Goal: Task Accomplishment & Management: Complete application form

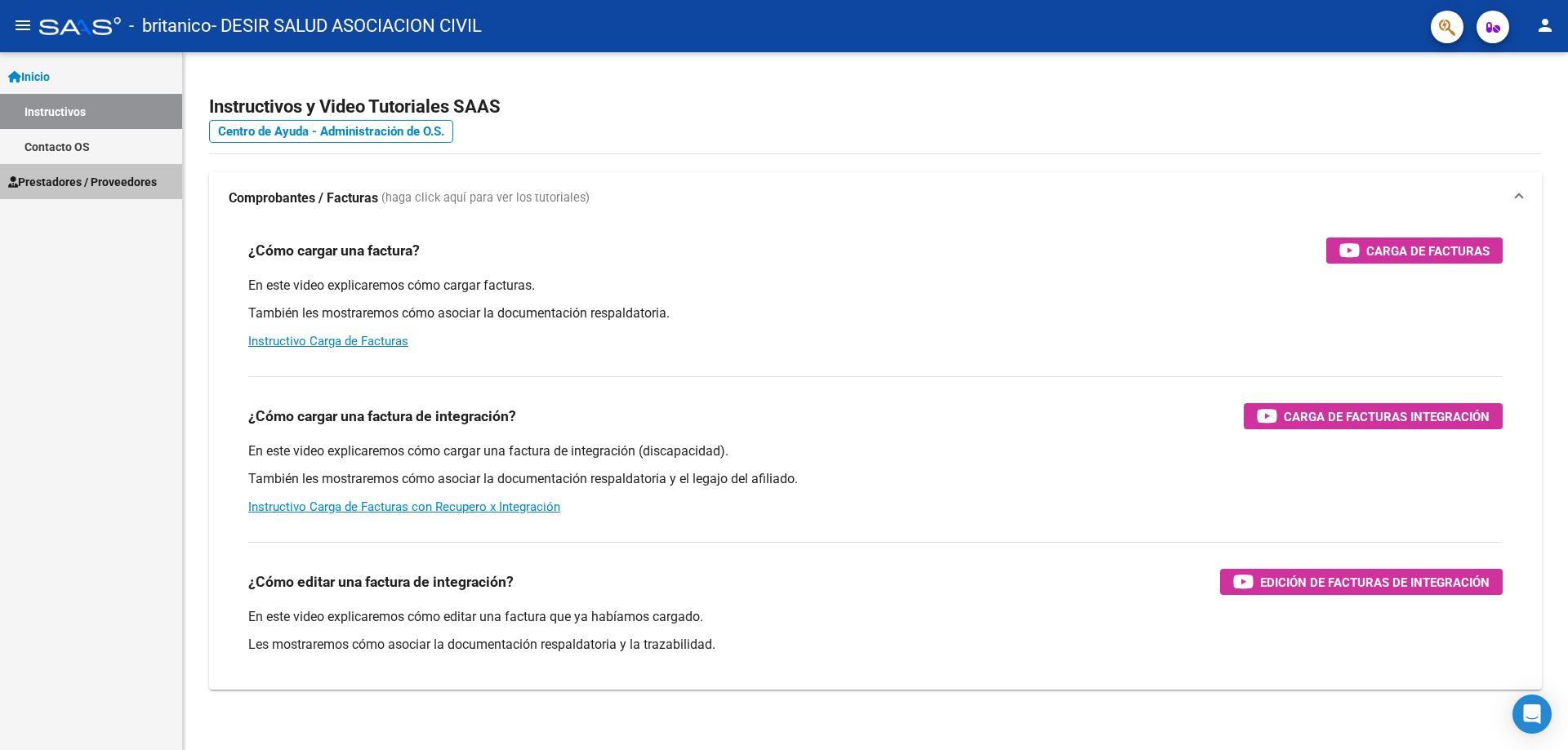
click at [74, 186] on span "Prestadores / Proveedores" at bounding box center [82, 181] width 149 height 18
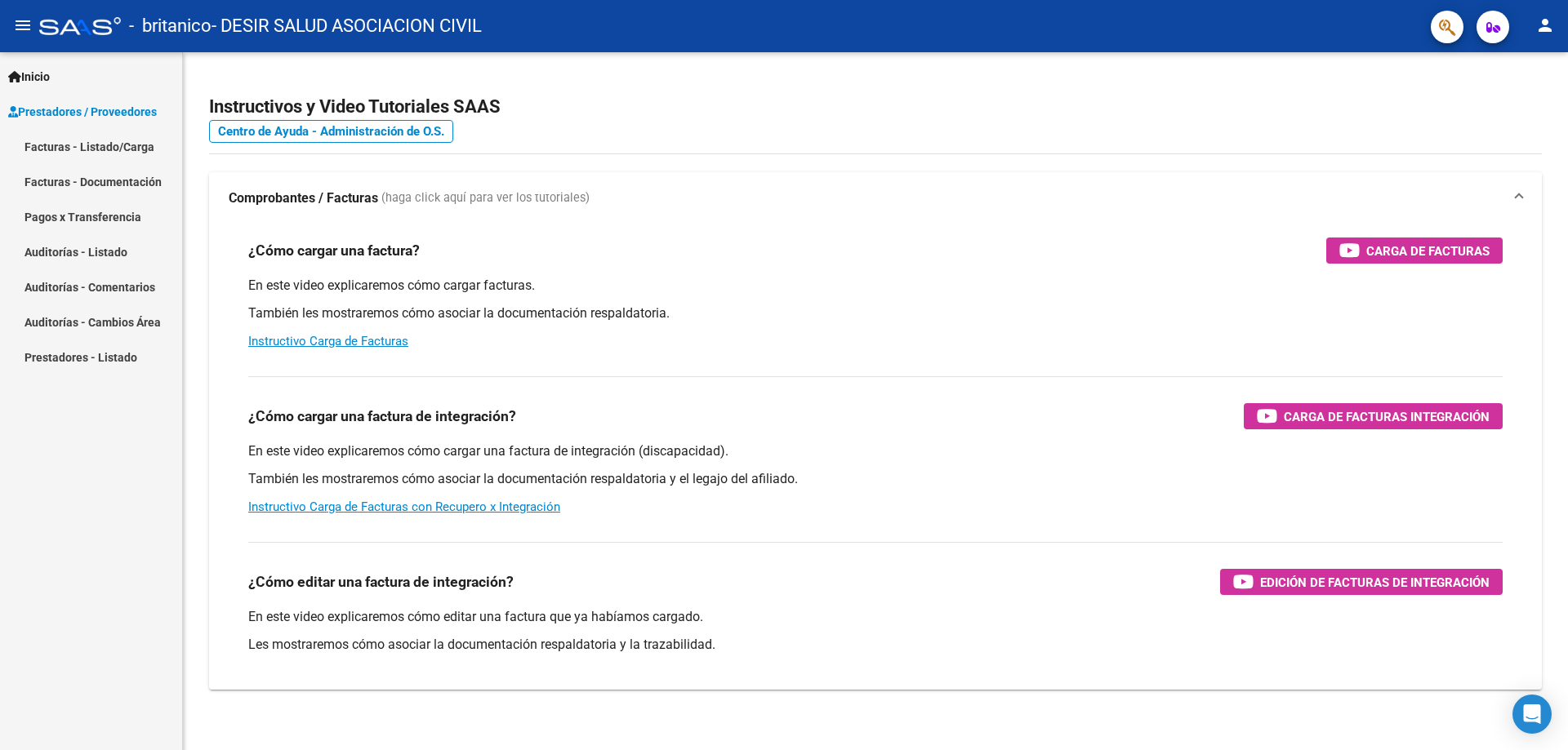
click at [78, 154] on link "Facturas - Listado/Carga" at bounding box center [91, 146] width 182 height 35
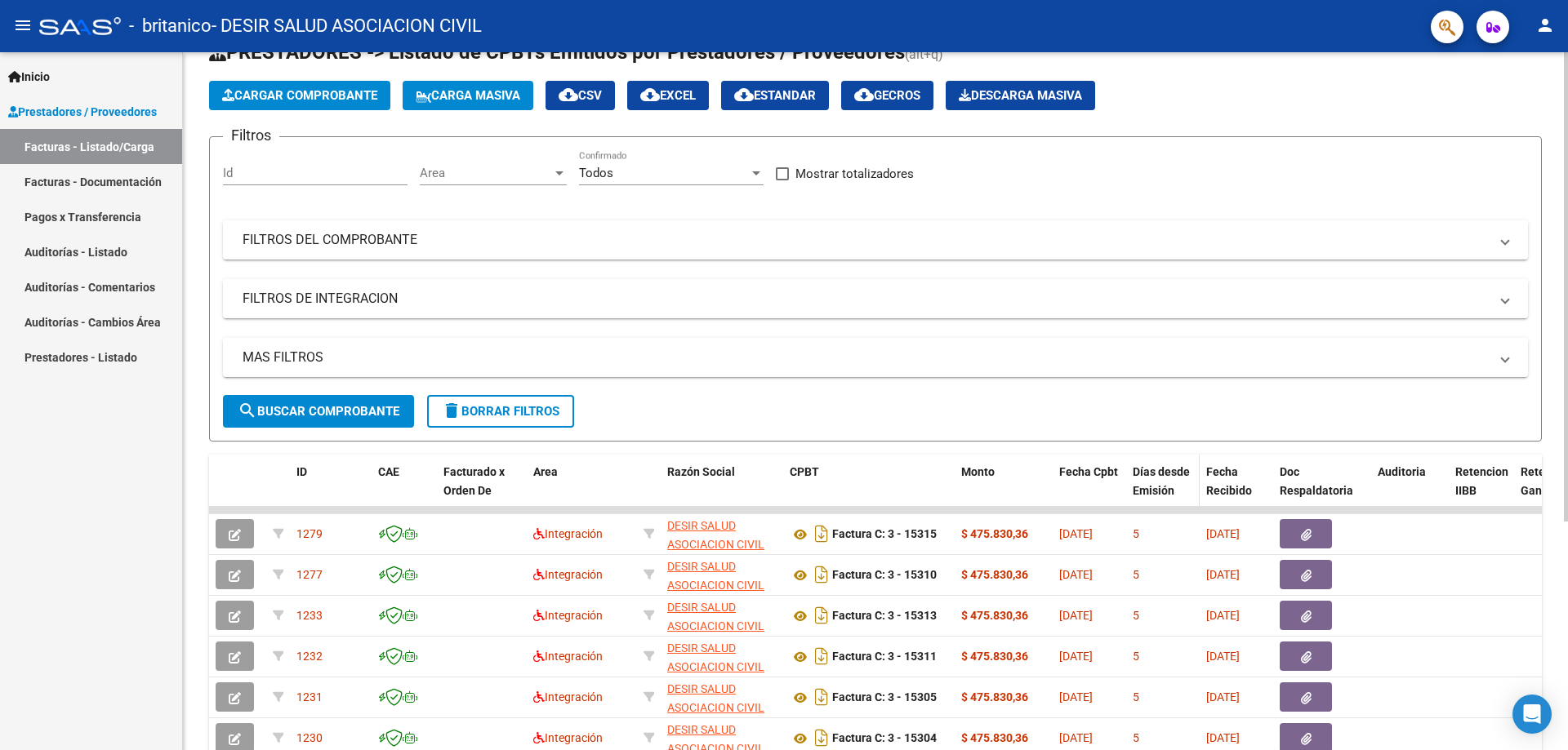
scroll to position [82, 0]
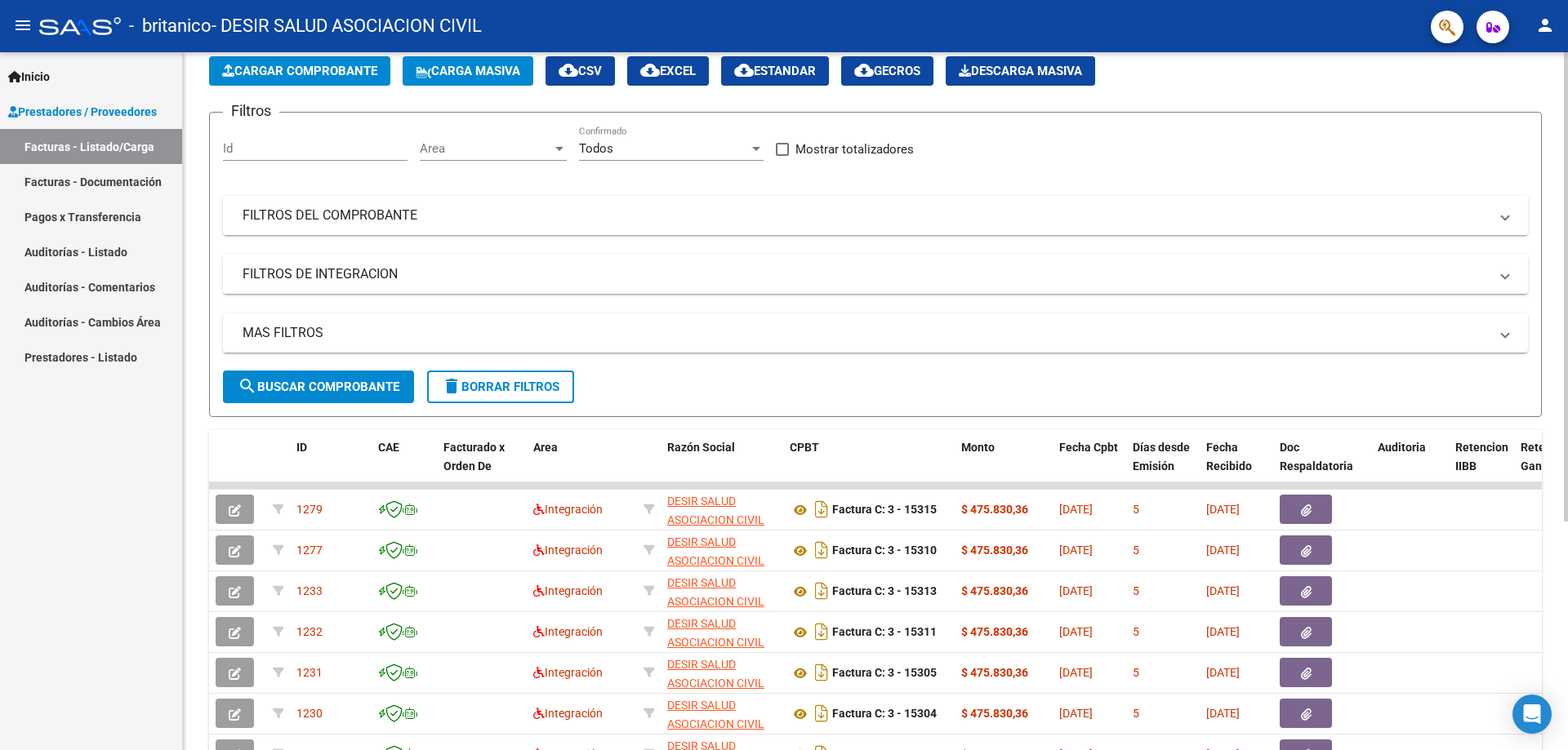
click at [305, 75] on span "Cargar Comprobante" at bounding box center [300, 70] width 156 height 15
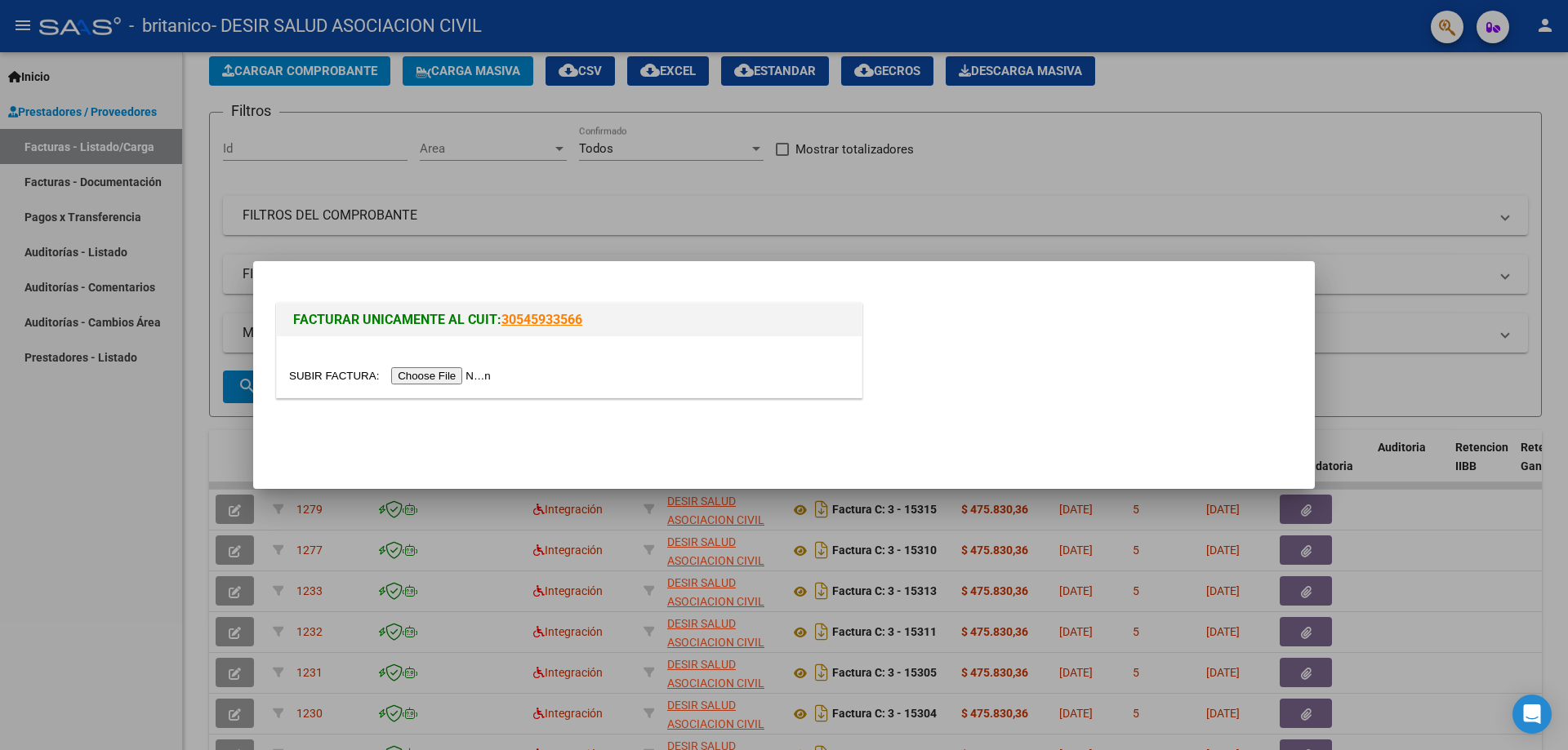
click at [429, 381] on input "file" at bounding box center [392, 376] width 206 height 17
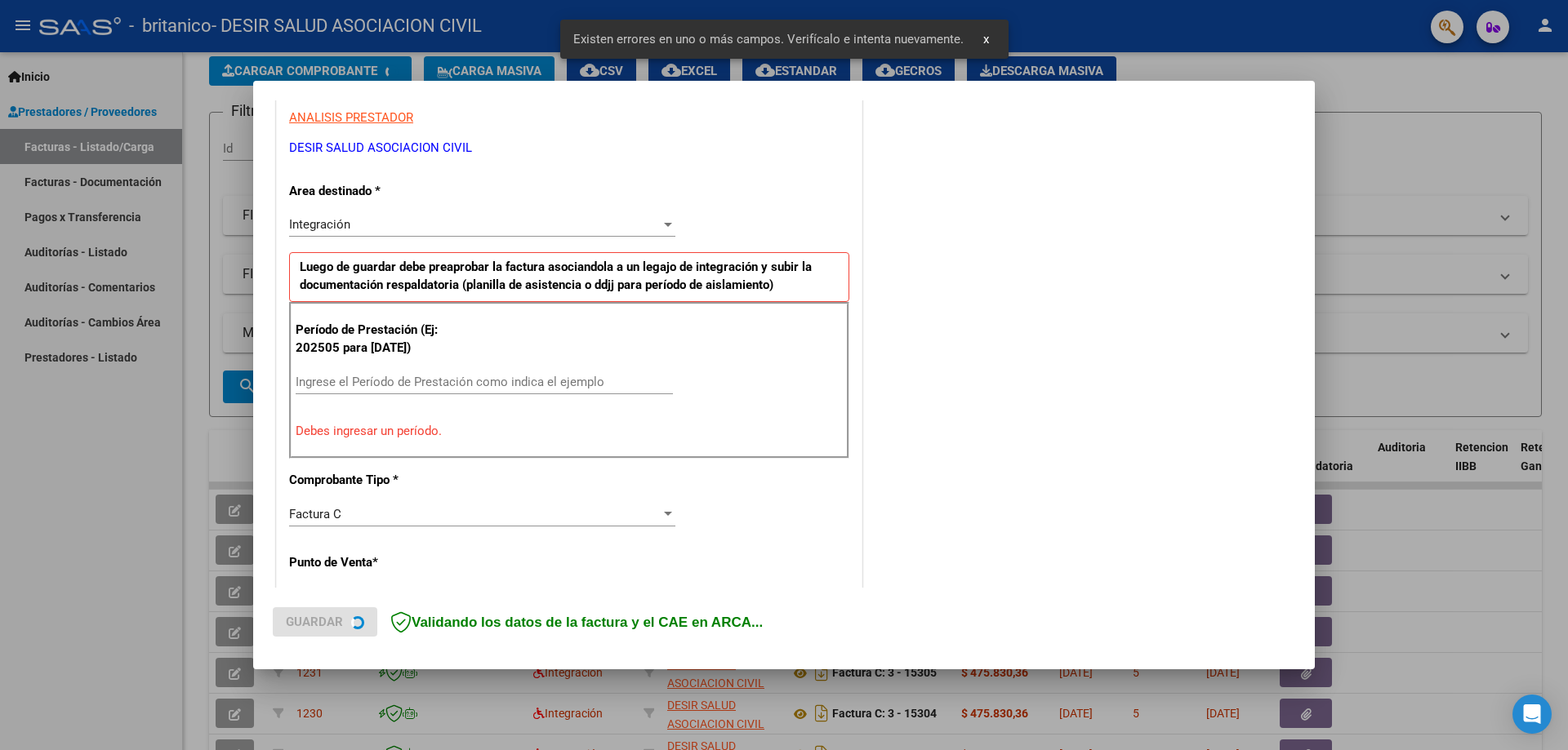
scroll to position [322, 0]
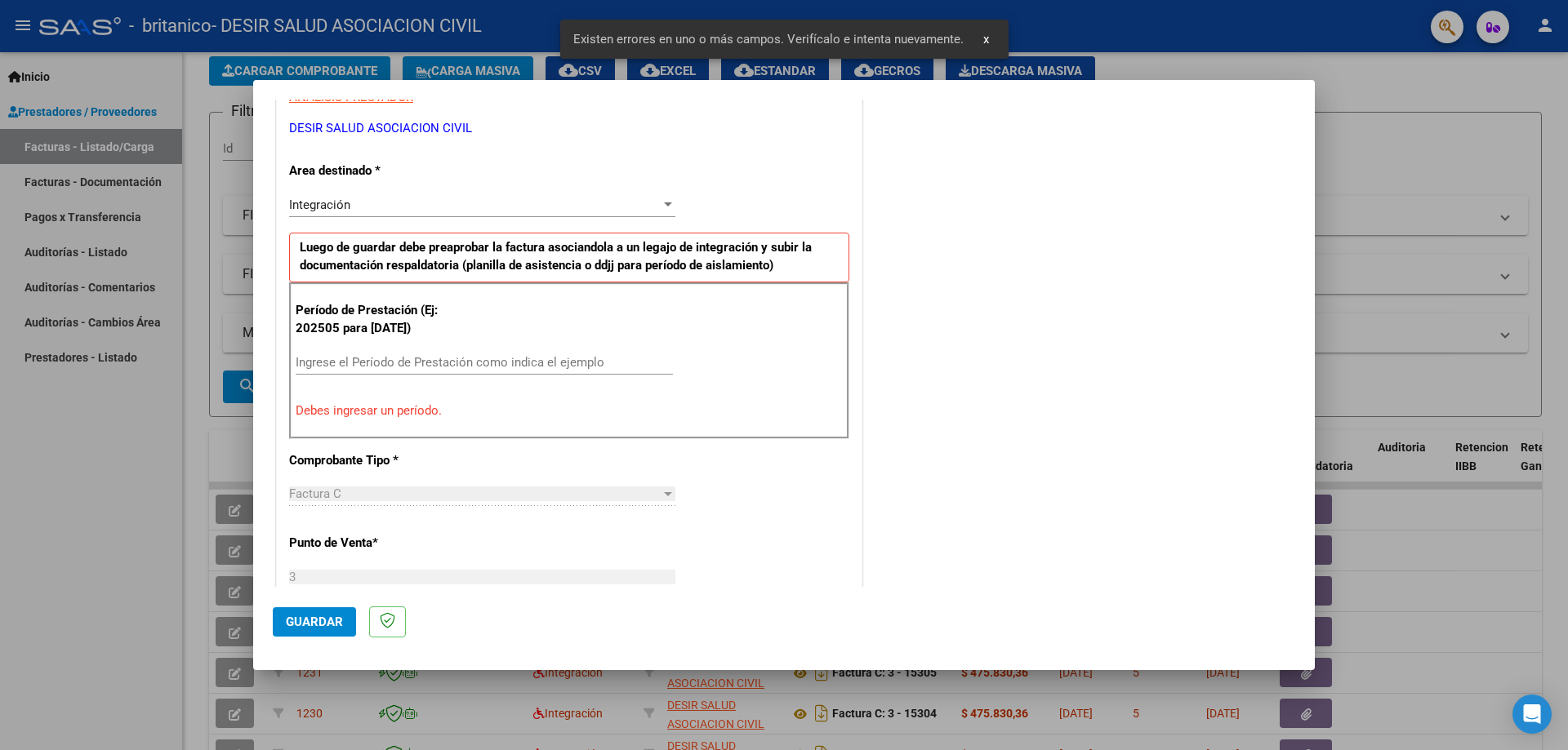
drag, startPoint x: 350, startPoint y: 363, endPoint x: 350, endPoint y: 354, distance: 9.0
click at [350, 361] on input "Ingrese el Período de Prestación como indica el ejemplo" at bounding box center [484, 362] width 377 height 15
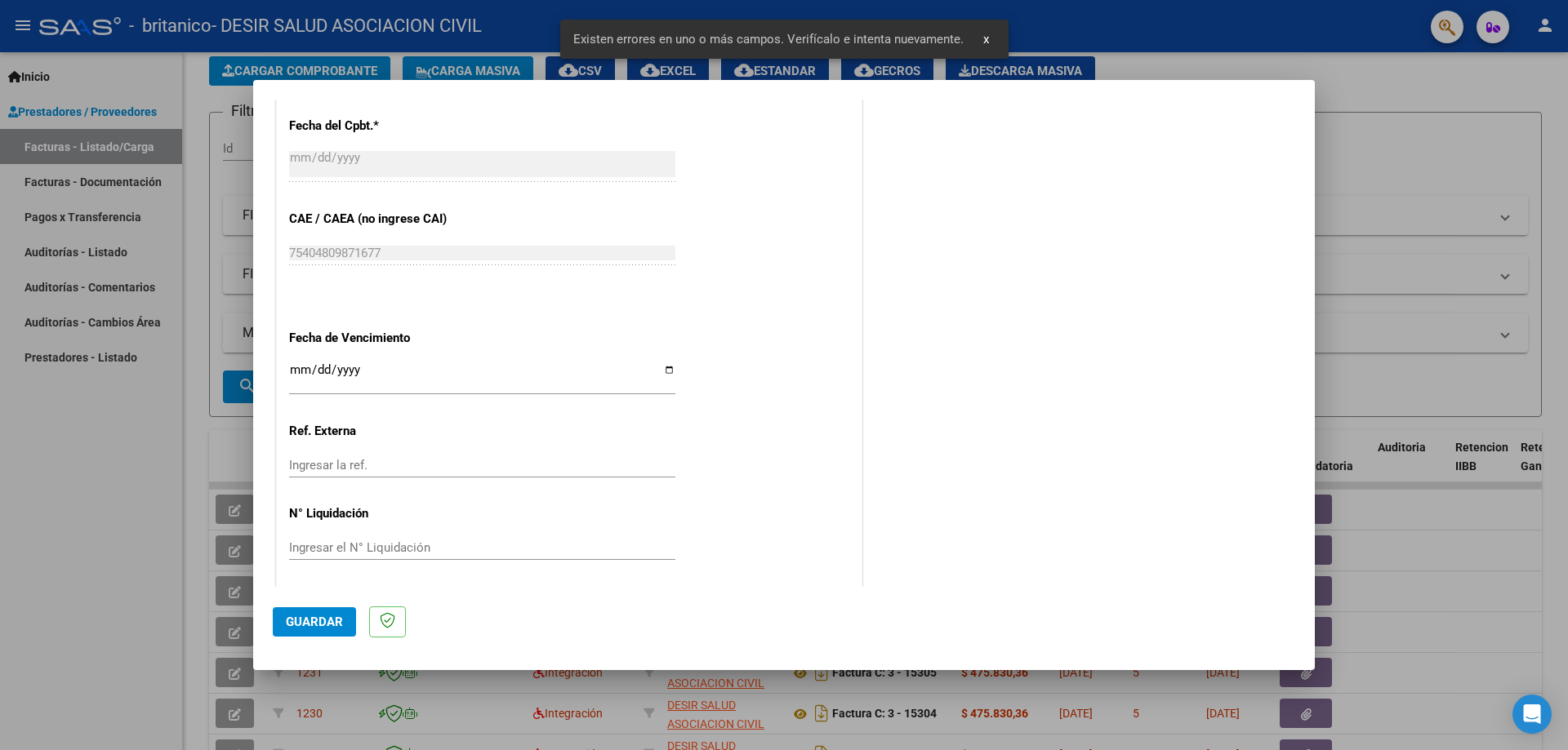
scroll to position [947, 0]
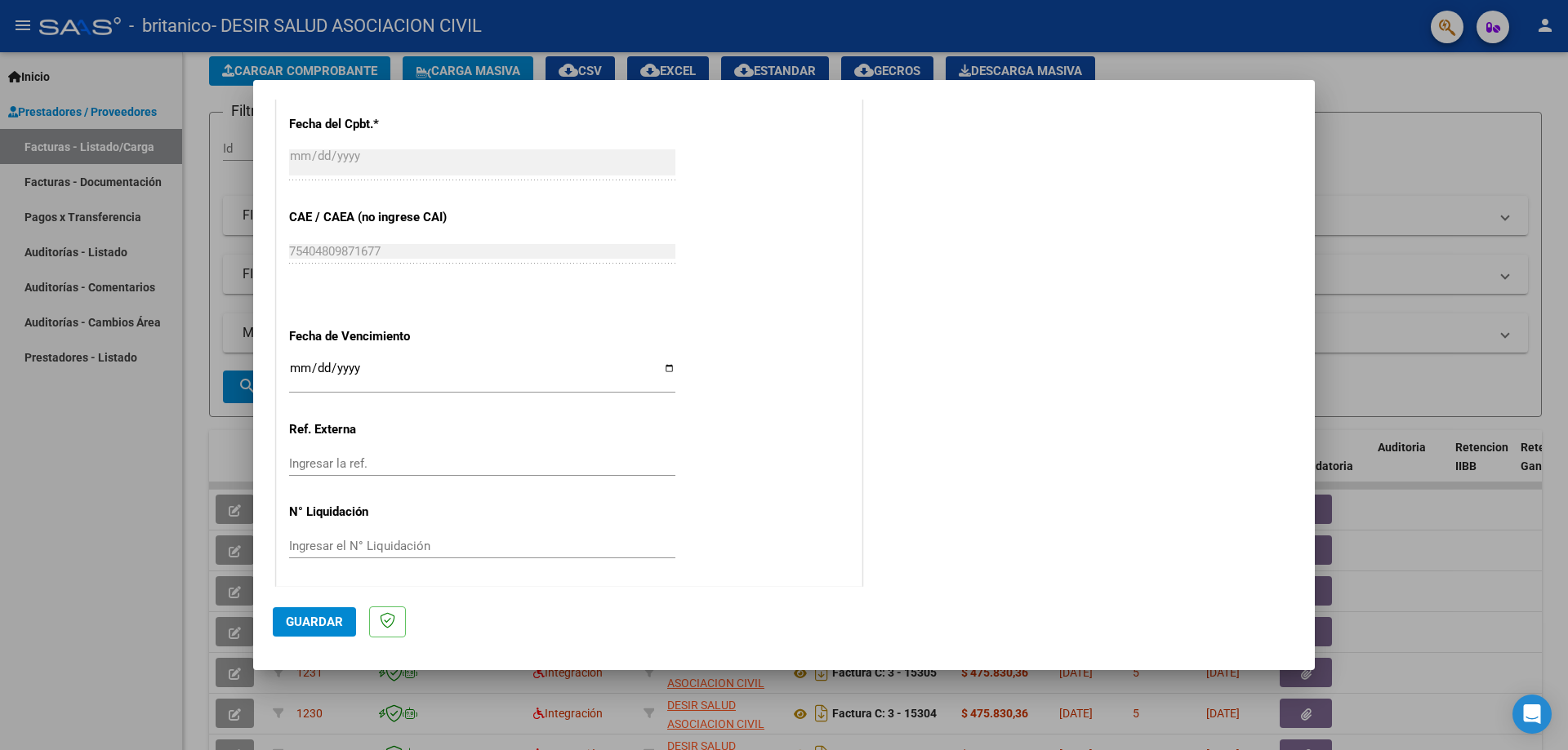
type input "202509"
click at [656, 365] on input "Ingresar la fecha" at bounding box center [482, 375] width 387 height 26
click at [668, 363] on input "Ingresar la fecha" at bounding box center [482, 375] width 387 height 26
type input "[DATE]"
click at [322, 617] on span "Guardar" at bounding box center [314, 622] width 58 height 15
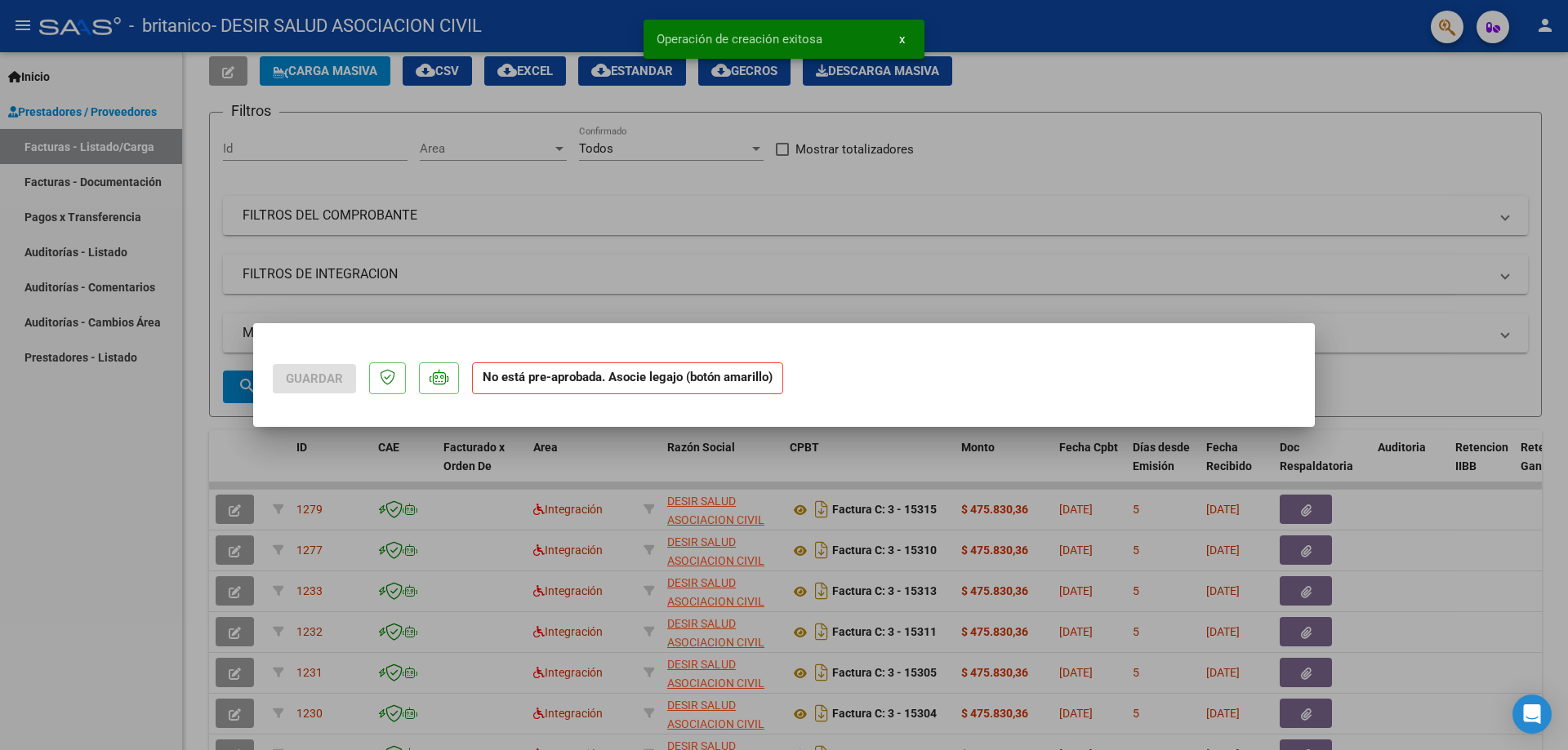
scroll to position [0, 0]
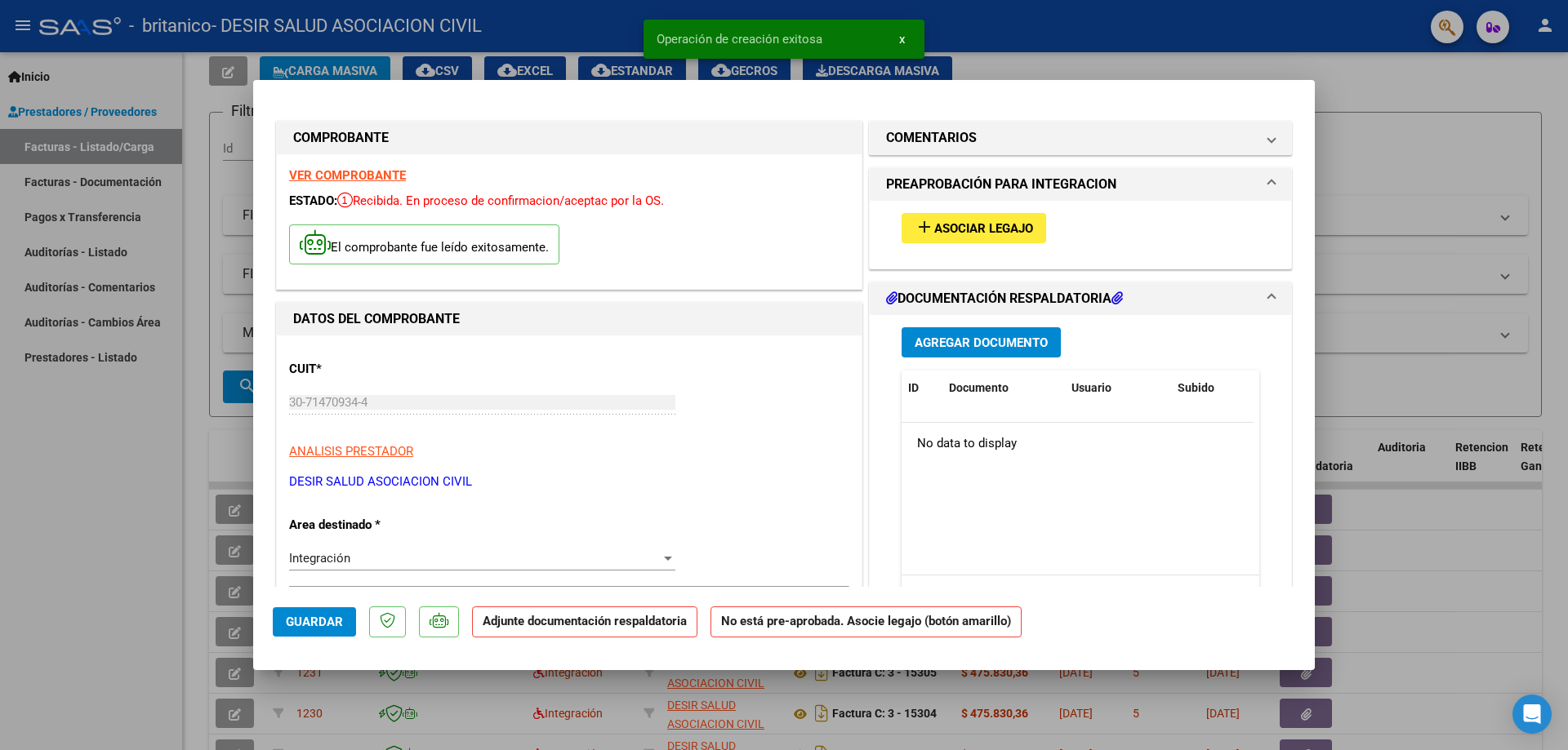
click at [1013, 235] on span "Asociar Legajo" at bounding box center [983, 229] width 99 height 15
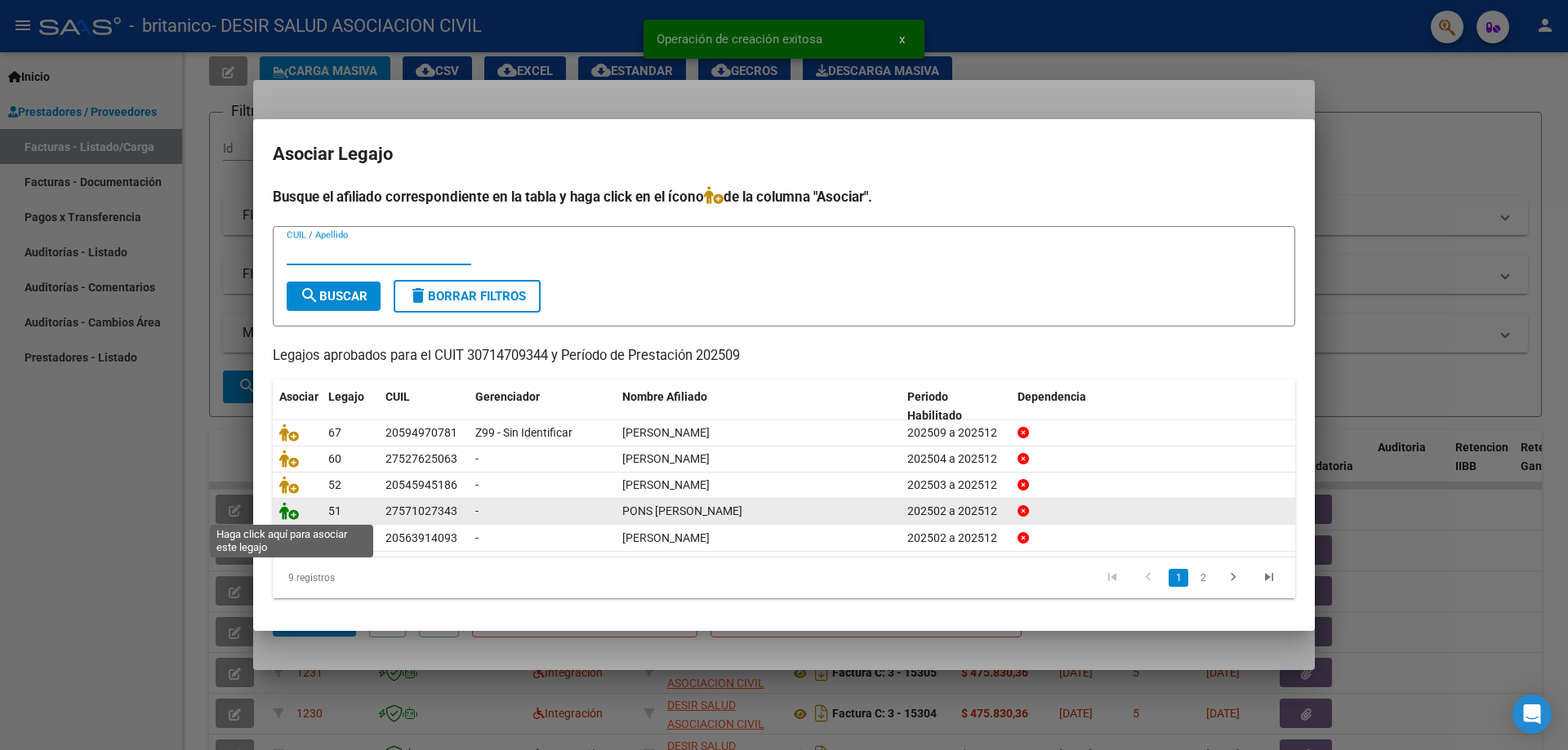
click at [295, 514] on icon at bounding box center [289, 511] width 20 height 18
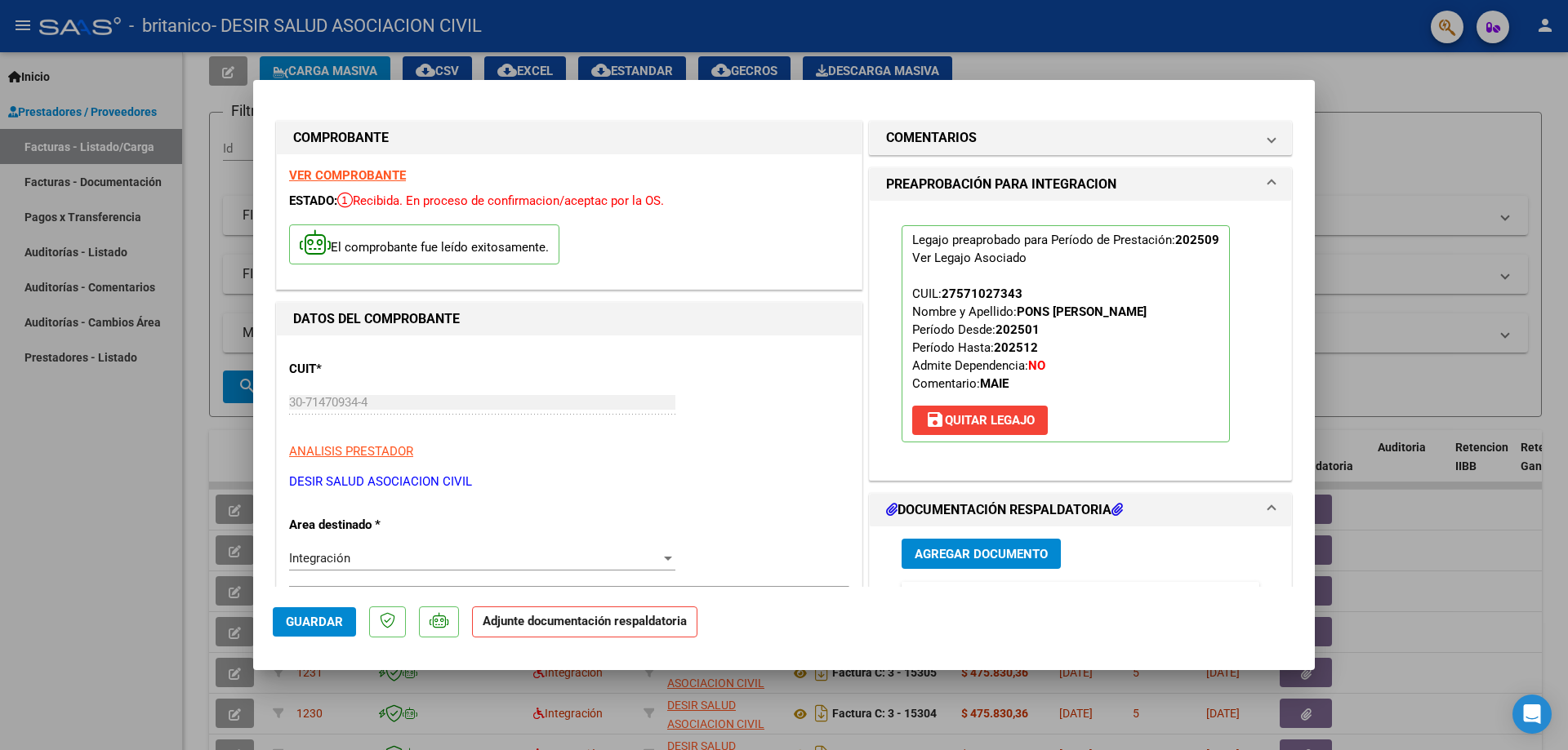
click at [956, 552] on span "Agregar Documento" at bounding box center [981, 554] width 133 height 15
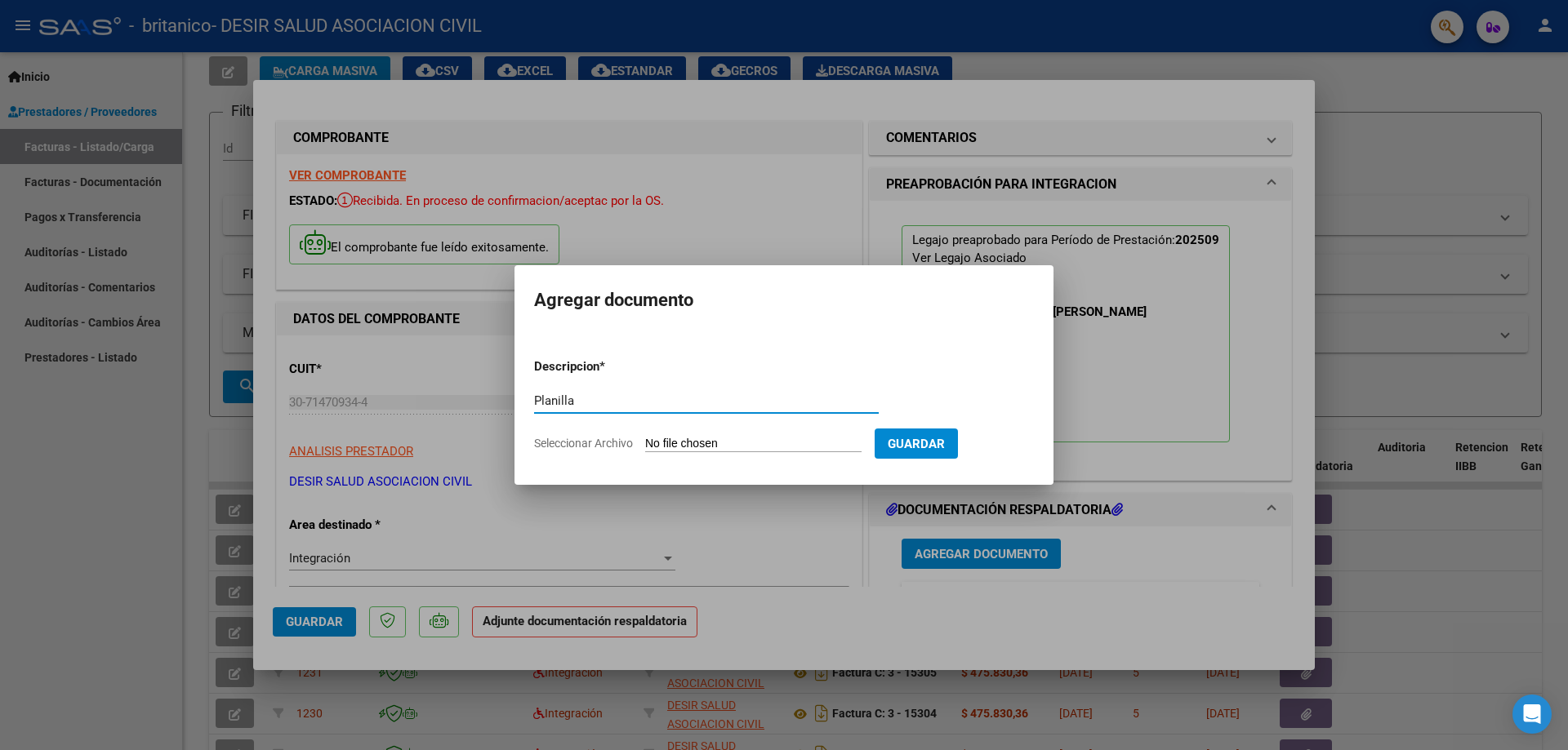
type input "Planilla"
click at [700, 442] on input "Seleccionar Archivo" at bounding box center [753, 444] width 217 height 15
type input "C:\fakepath\[PERSON_NAME]- ok 9 maie .pdf"
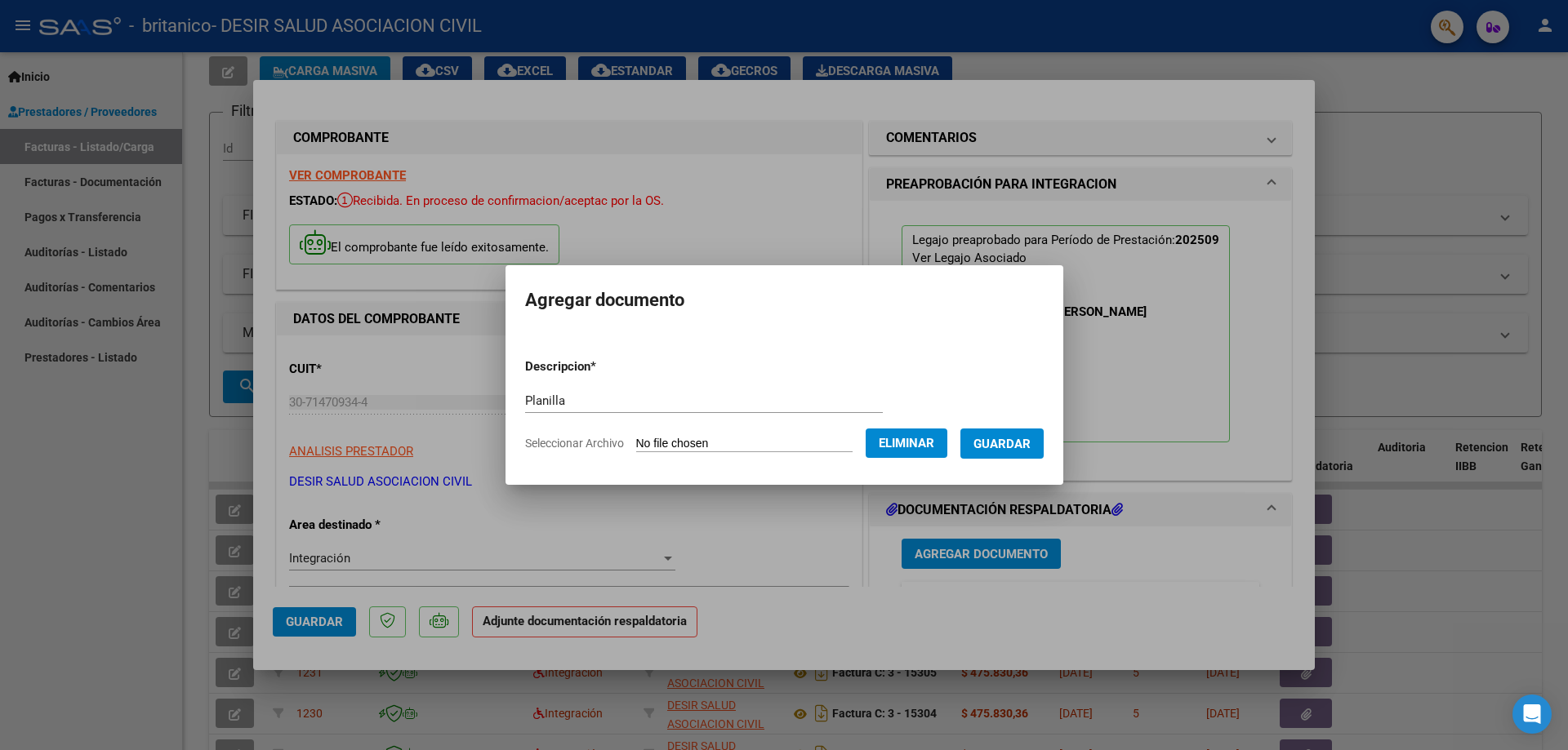
click at [1021, 445] on span "Guardar" at bounding box center [1002, 443] width 58 height 15
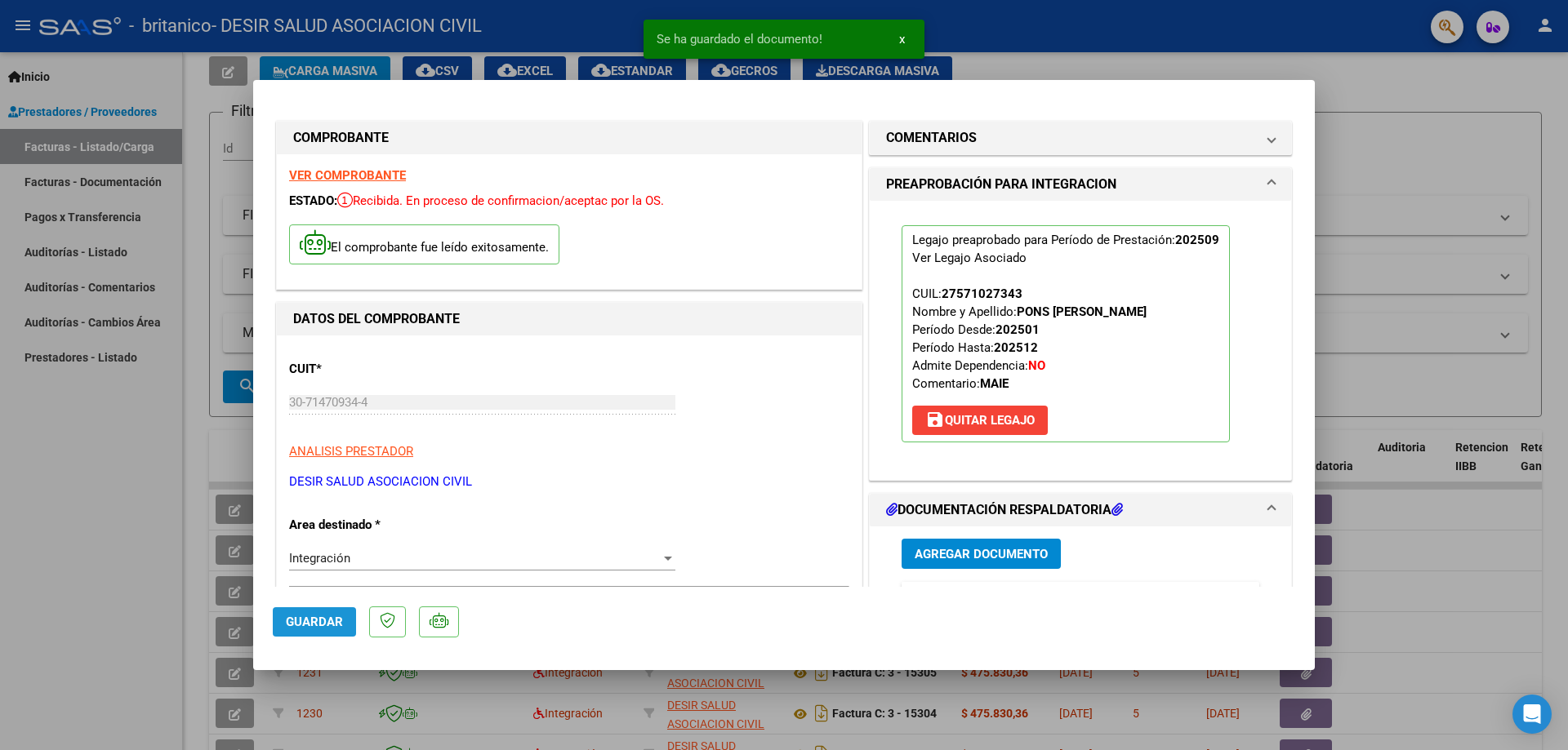
click at [304, 633] on button "Guardar" at bounding box center [314, 622] width 83 height 29
click at [307, 625] on span "Guardar" at bounding box center [314, 622] width 58 height 15
